Goal: Check status

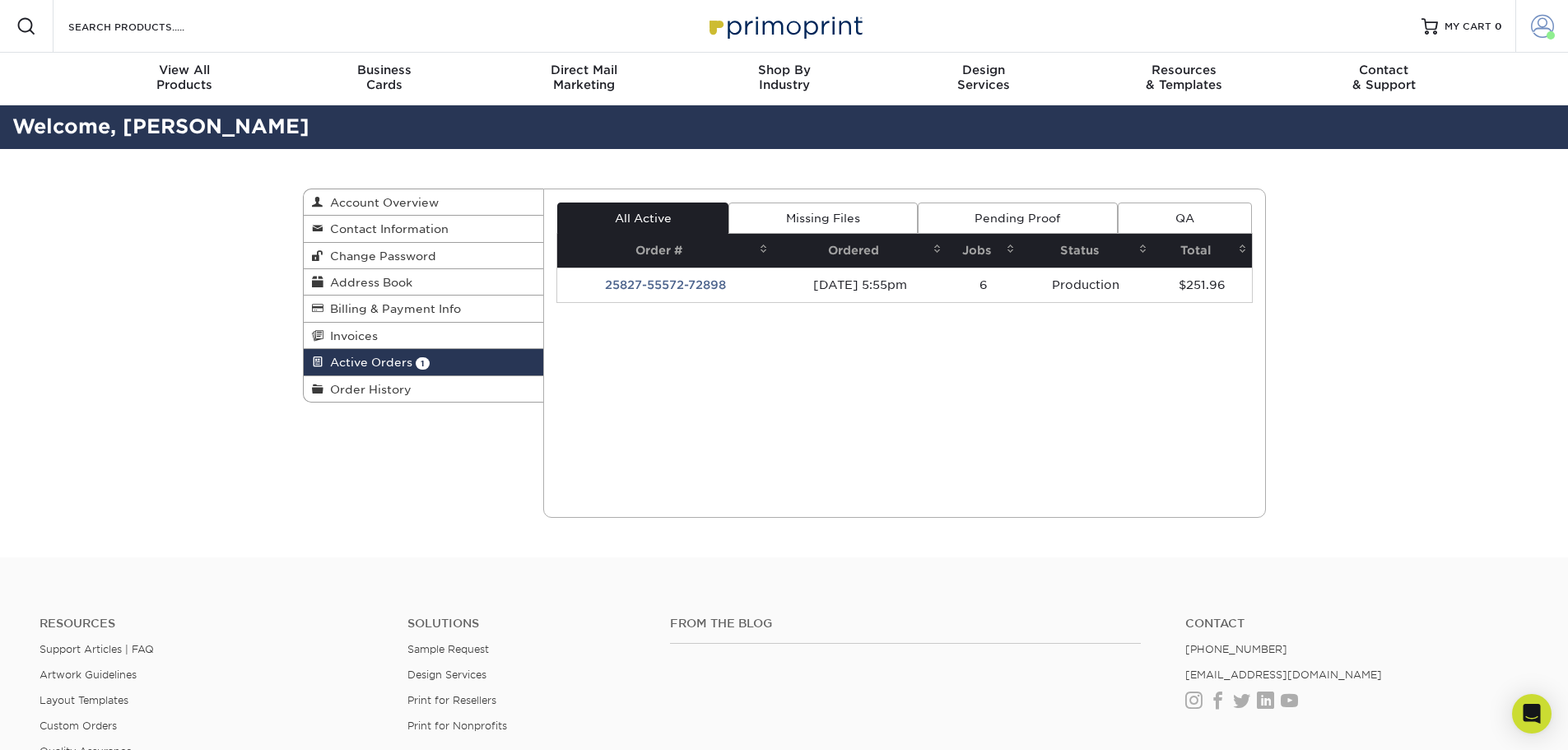
click at [1528, 33] on link "Account" at bounding box center [1542, 26] width 53 height 53
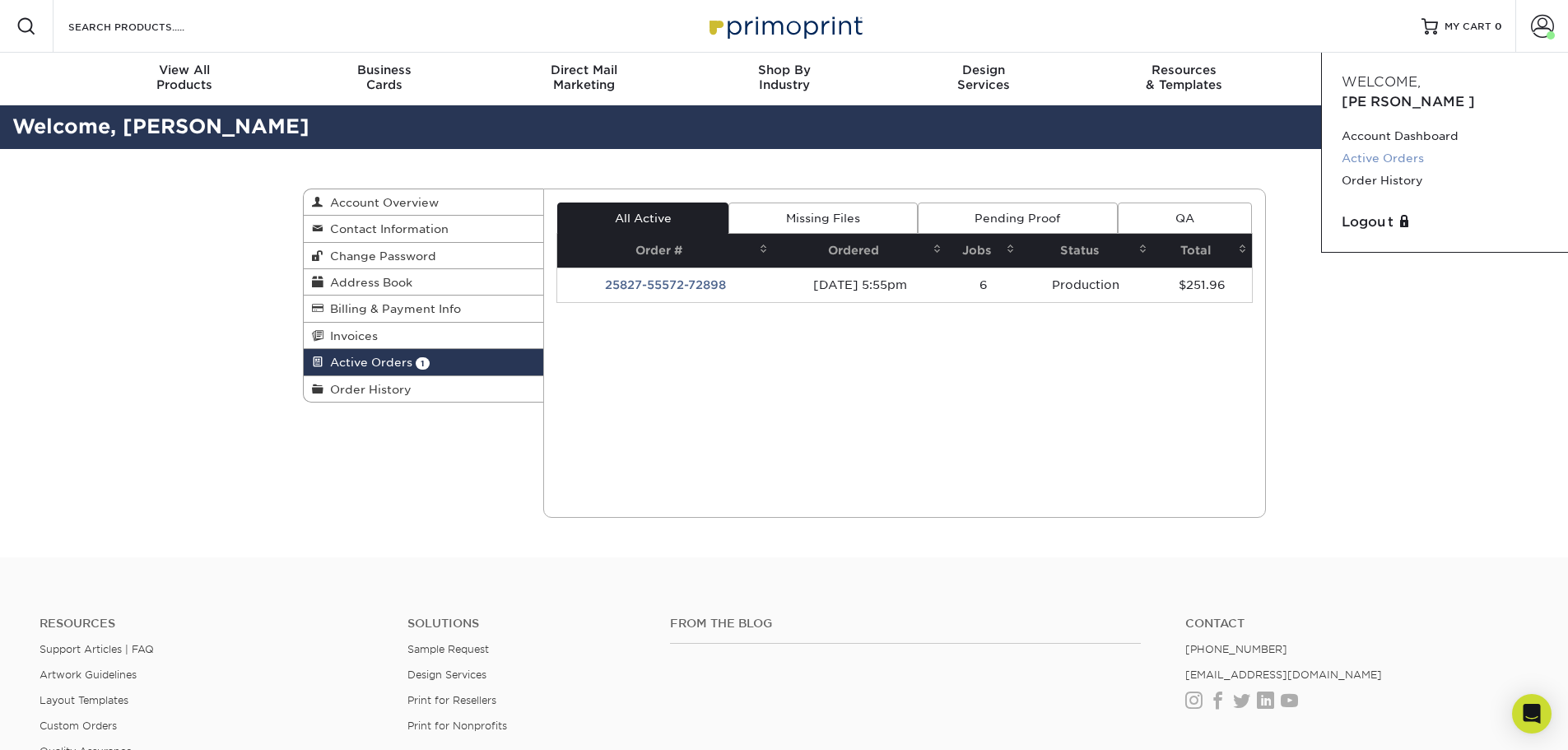
click at [1423, 147] on link "Active Orders" at bounding box center [1446, 158] width 207 height 22
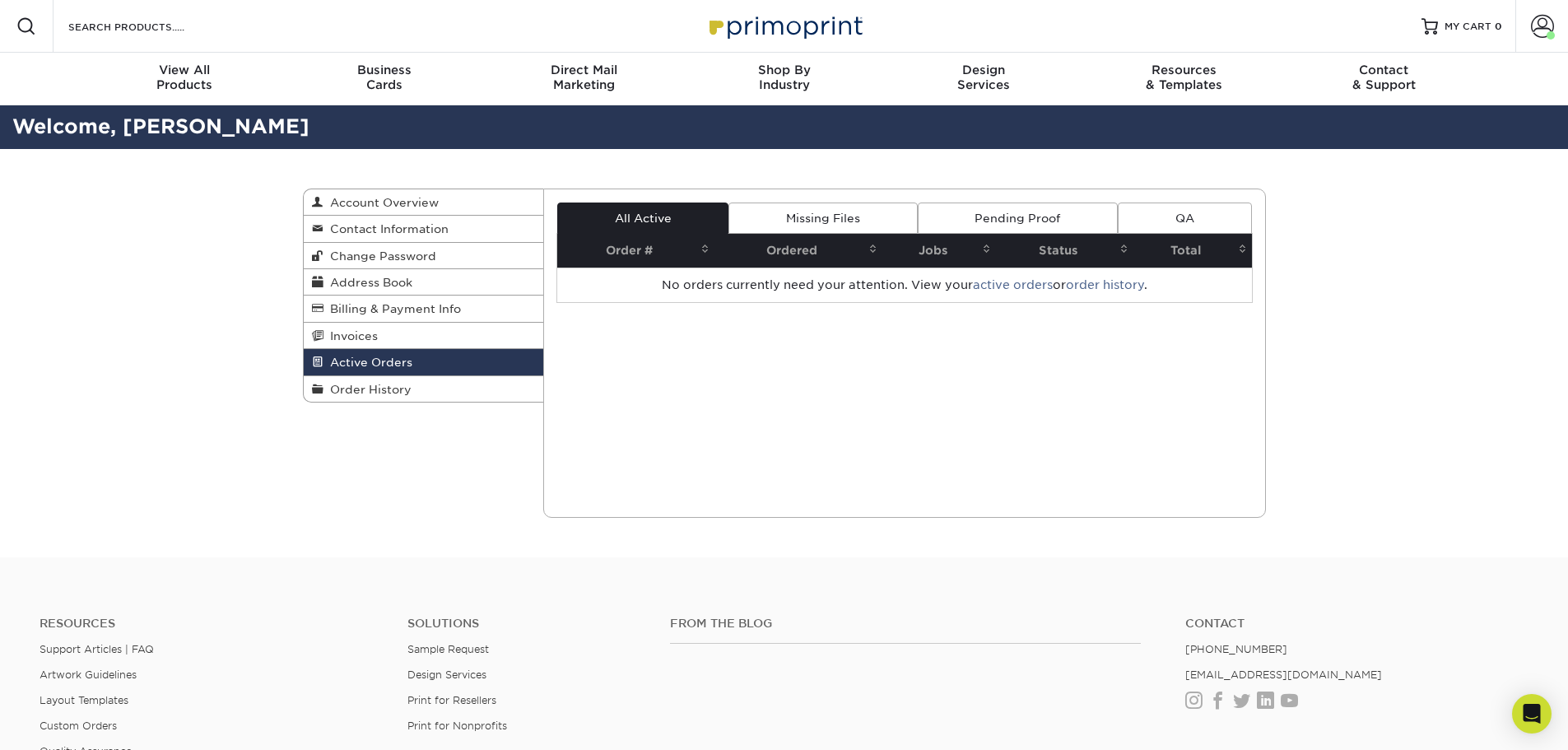
click at [752, 224] on link "Missing Files" at bounding box center [822, 219] width 189 height 31
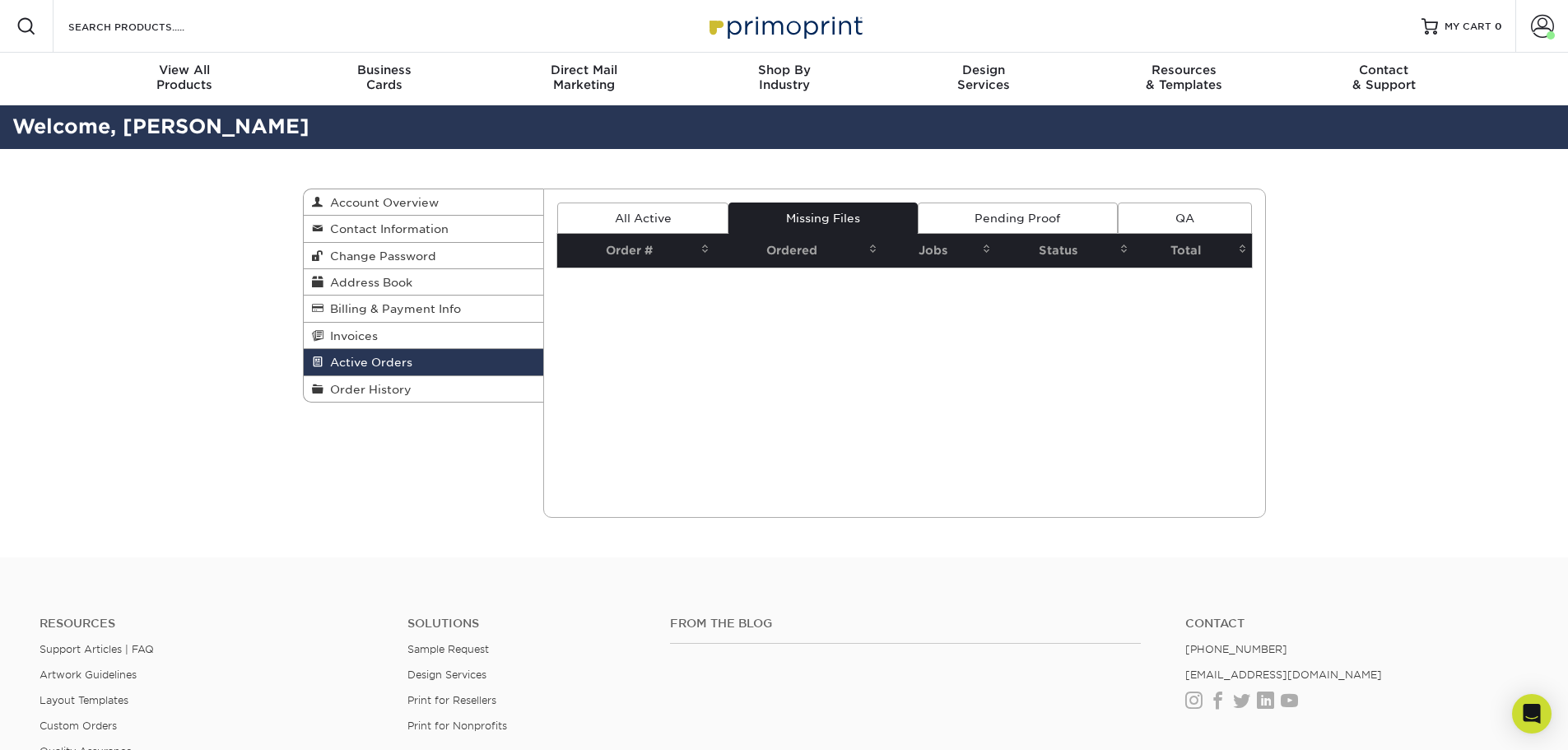
drag, startPoint x: 1000, startPoint y: 212, endPoint x: 1075, endPoint y: 217, distance: 75.2
click at [1000, 212] on link "Pending Proof" at bounding box center [1018, 219] width 200 height 31
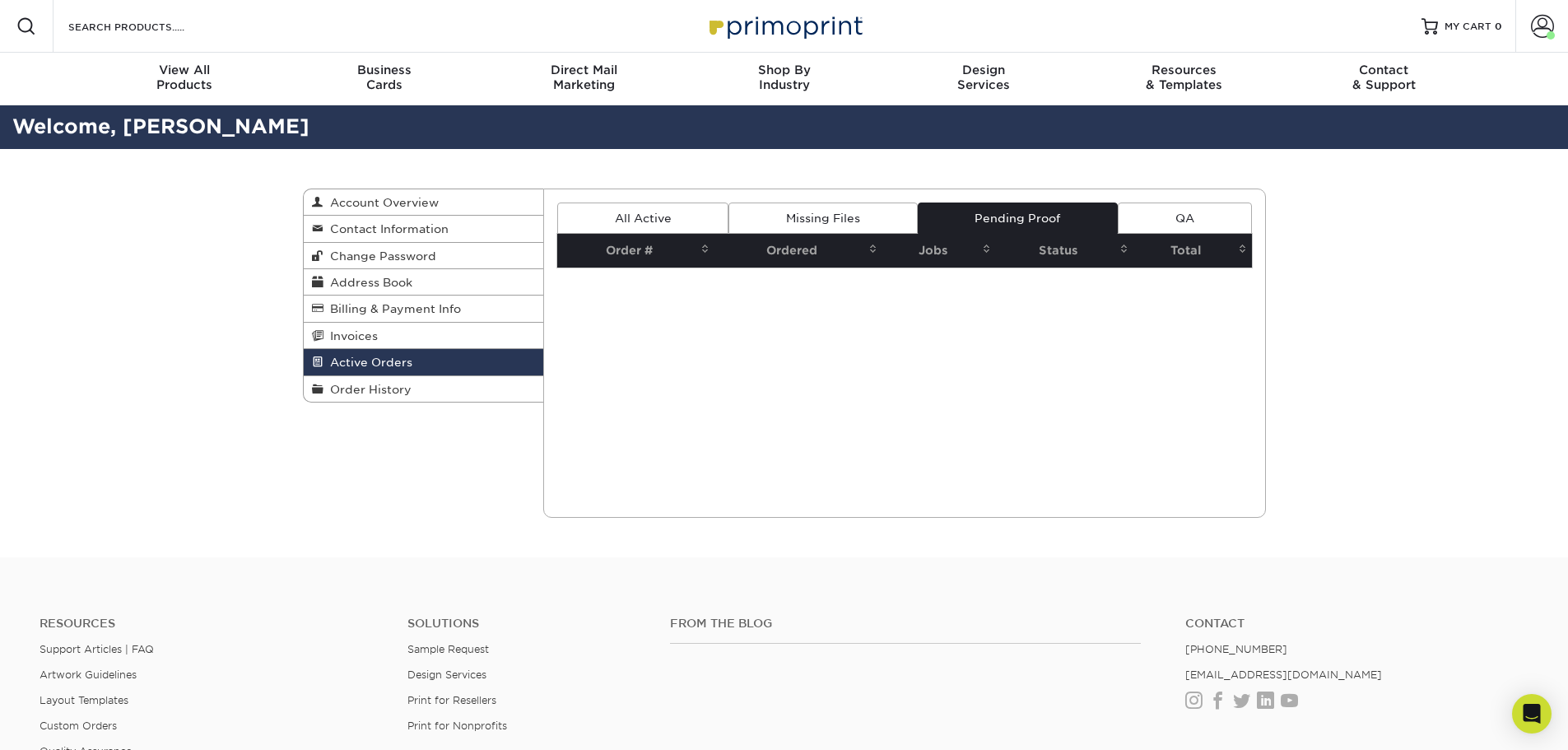
click at [1156, 222] on link "QA" at bounding box center [1184, 219] width 133 height 31
click at [583, 214] on link "All Active" at bounding box center [643, 219] width 171 height 31
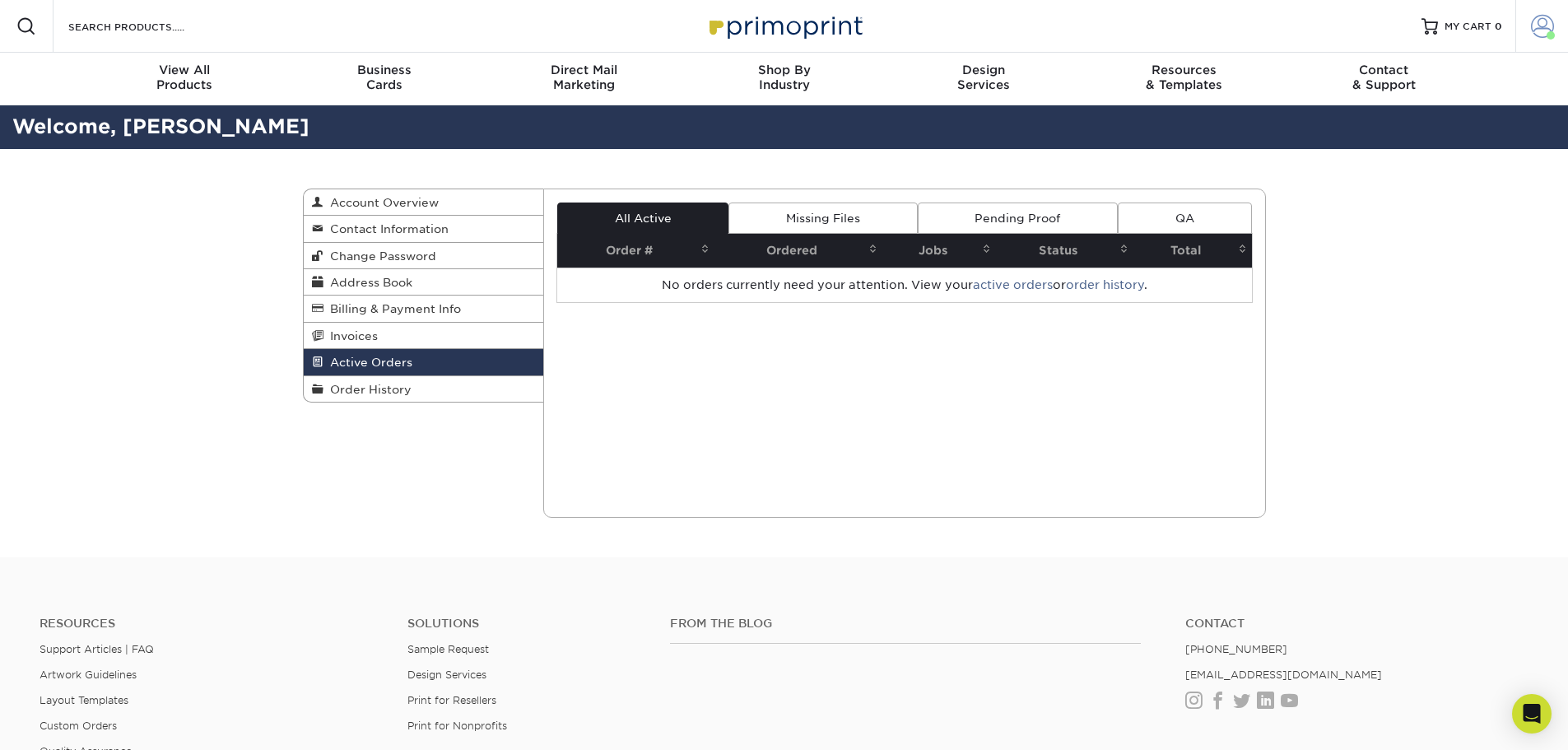
click at [1551, 26] on span at bounding box center [1542, 26] width 23 height 23
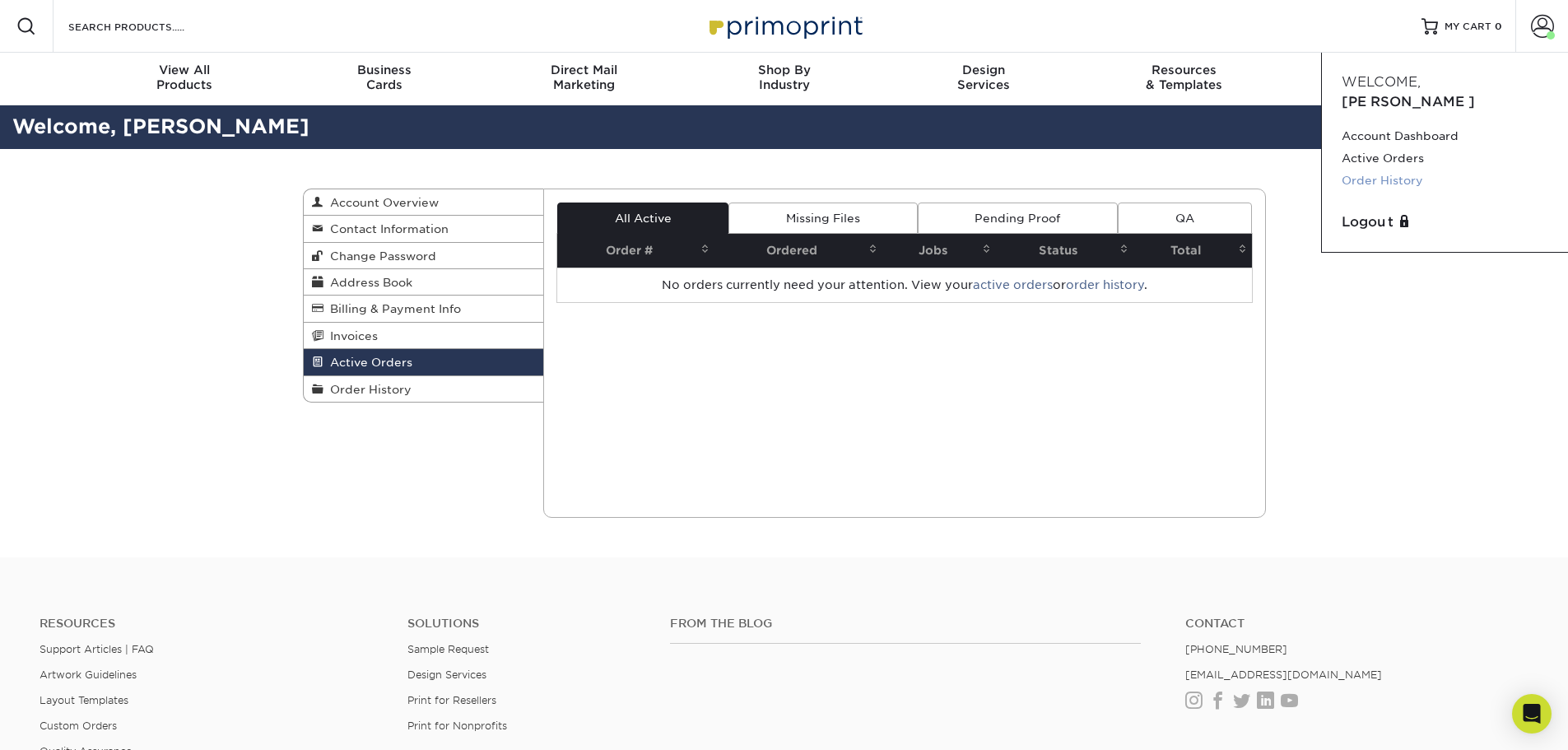
click at [1350, 170] on link "Order History" at bounding box center [1446, 180] width 207 height 22
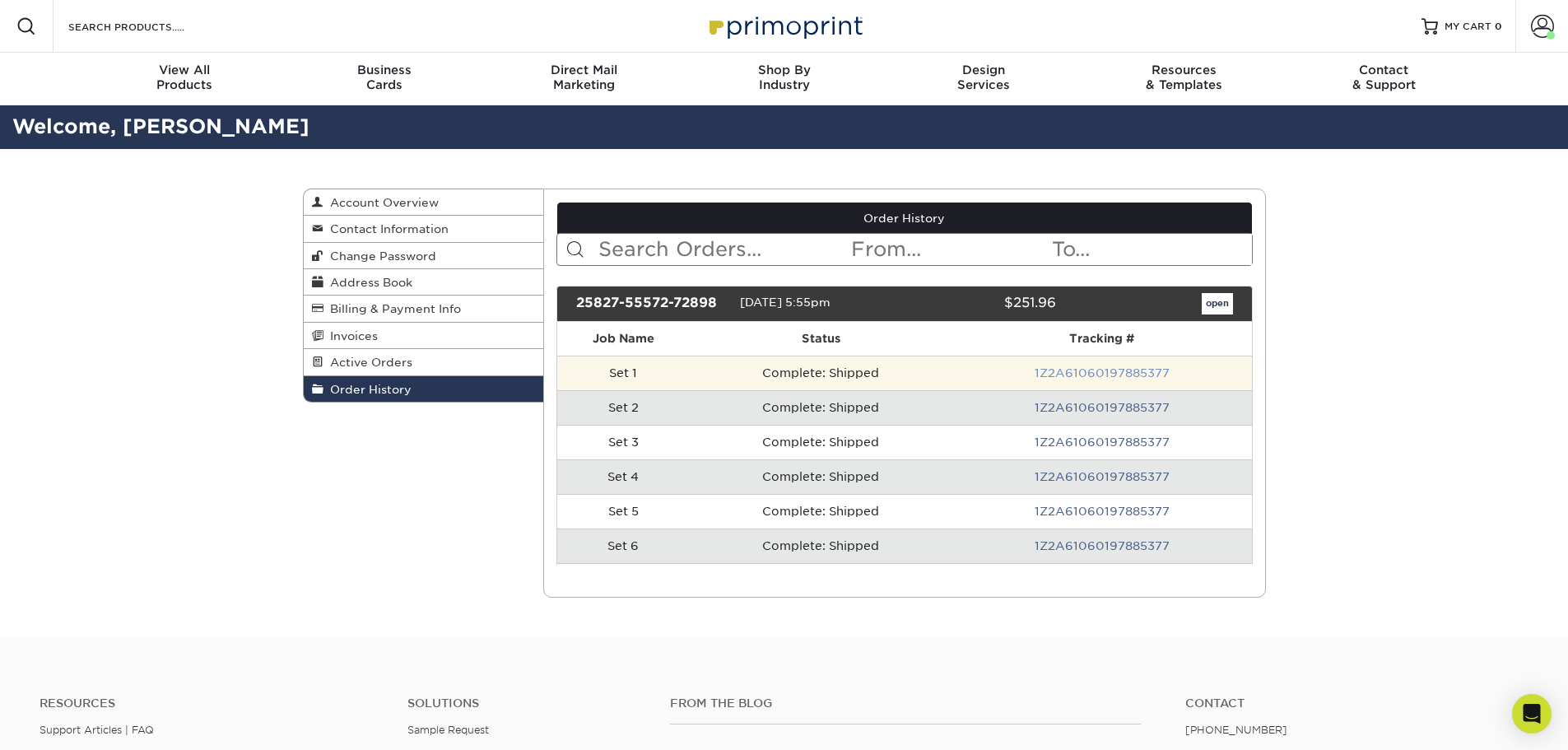
click at [1137, 370] on link "1Z2A61060197885377" at bounding box center [1102, 373] width 135 height 13
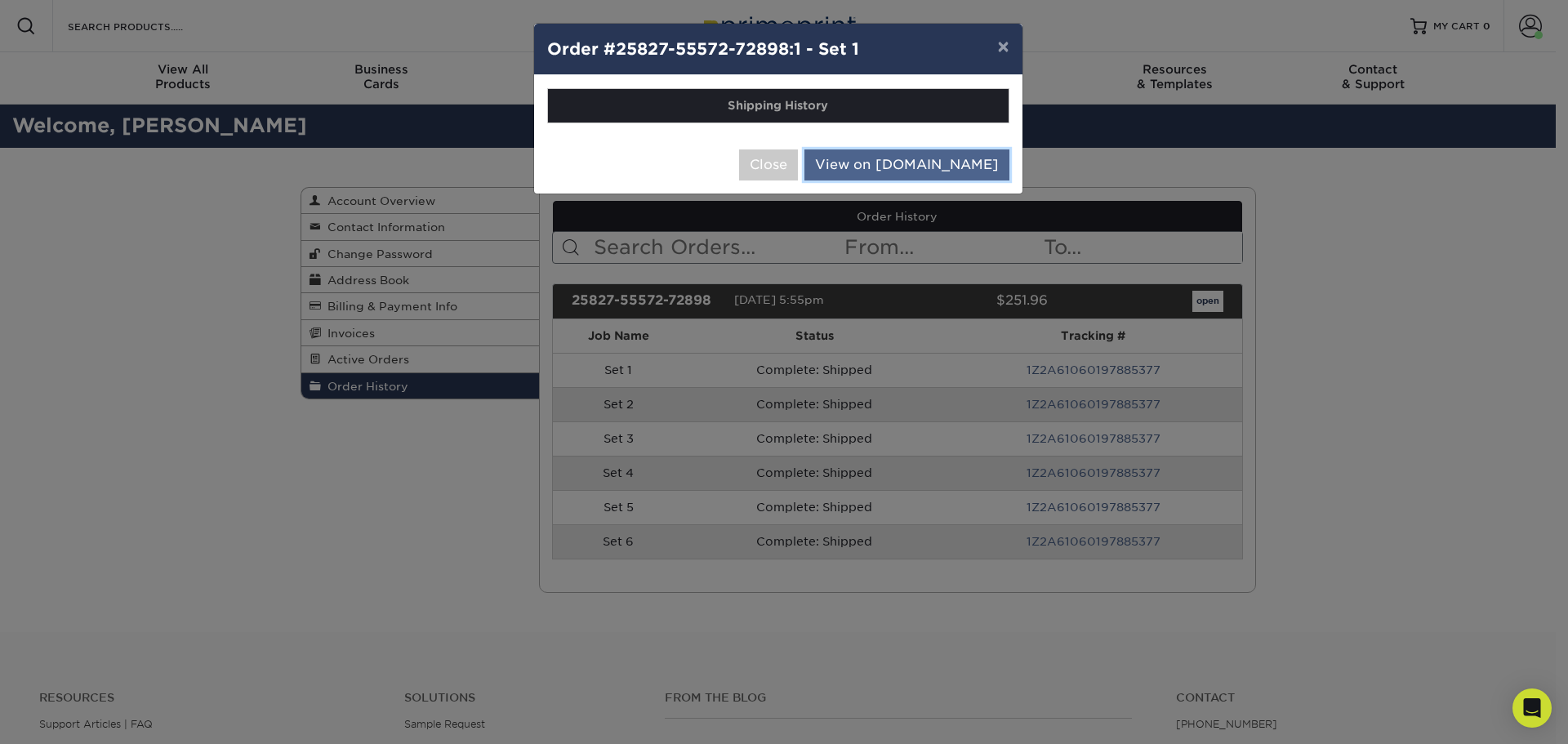
click at [932, 153] on link "View on [DOMAIN_NAME]" at bounding box center [907, 165] width 205 height 31
